Goal: Find specific page/section: Find specific page/section

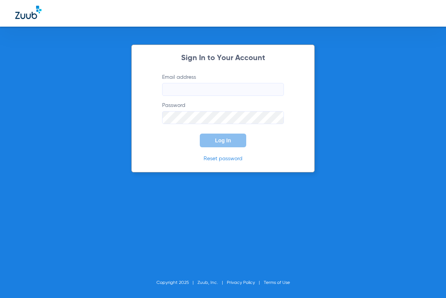
type input "[EMAIL_ADDRESS][DOMAIN_NAME]"
click at [220, 142] on span "Log In" at bounding box center [223, 141] width 16 height 6
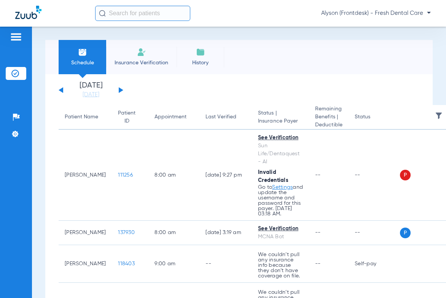
click at [109, 13] on input "text" at bounding box center [142, 13] width 95 height 15
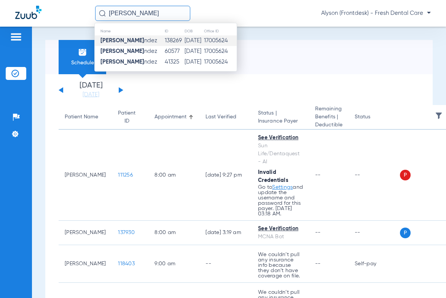
type input "[PERSON_NAME]"
click at [120, 41] on strong "[PERSON_NAME]" at bounding box center [123, 41] width 44 height 6
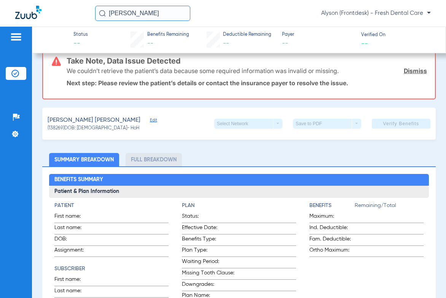
scroll to position [114, 0]
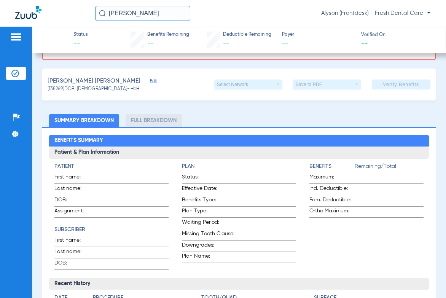
click at [156, 123] on li "Full Breakdown" at bounding box center [154, 120] width 56 height 13
